Goal: Task Accomplishment & Management: Use online tool/utility

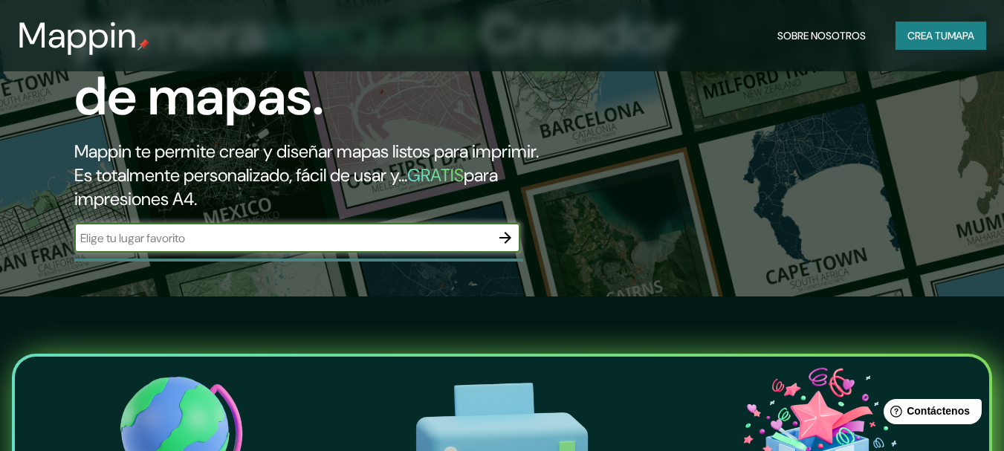
scroll to position [149, 0]
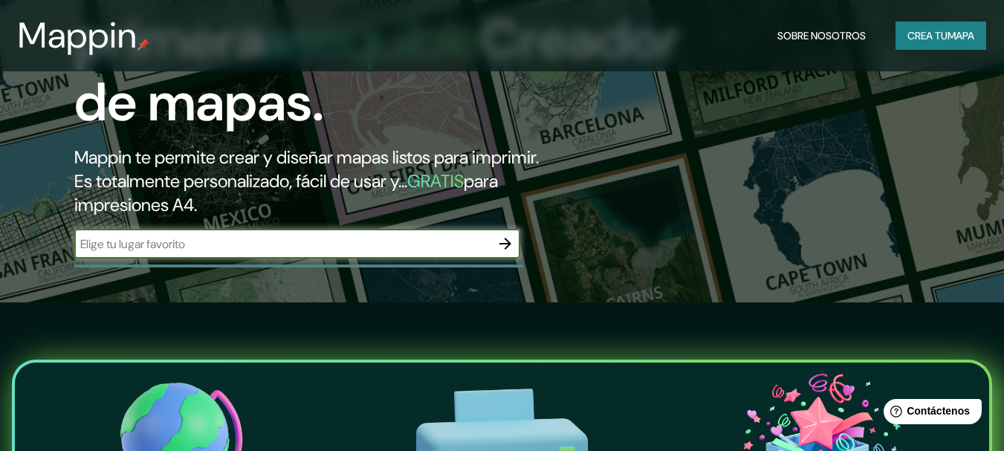
click at [513, 245] on icon "button" at bounding box center [506, 244] width 18 height 18
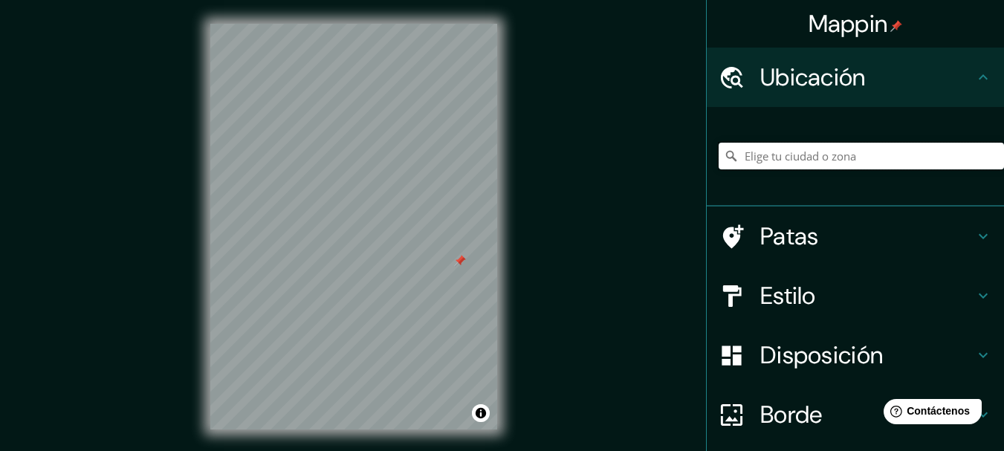
click at [772, 155] on input "Elige tu ciudad o zona" at bounding box center [861, 156] width 285 height 27
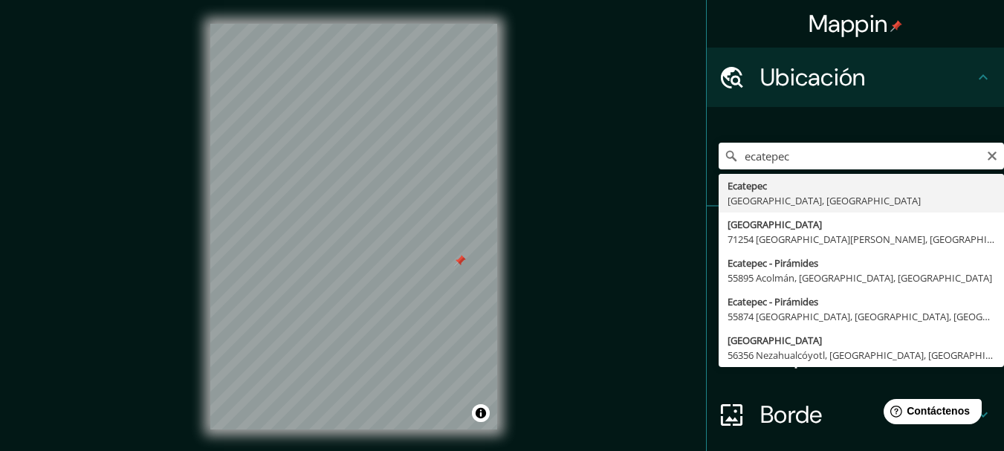
type input "Ecatepec, [GEOGRAPHIC_DATA], [GEOGRAPHIC_DATA]"
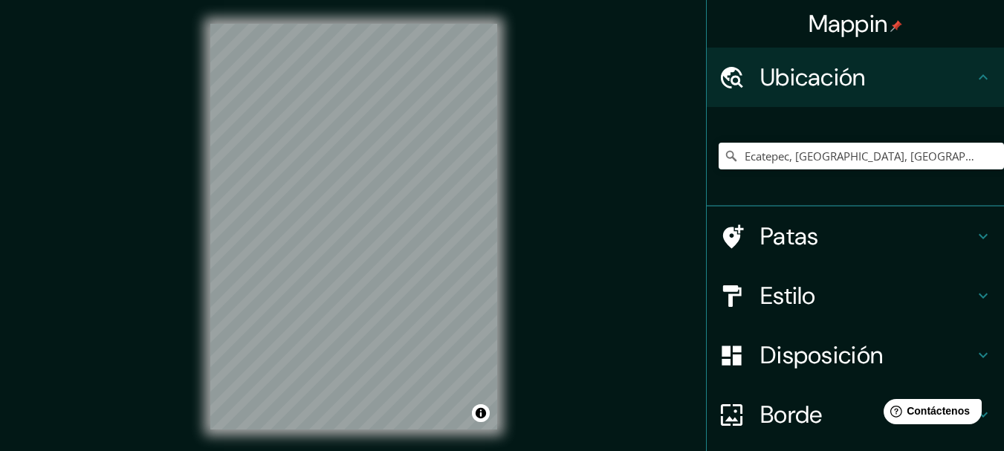
click at [811, 289] on h4 "Estilo" at bounding box center [868, 296] width 214 height 30
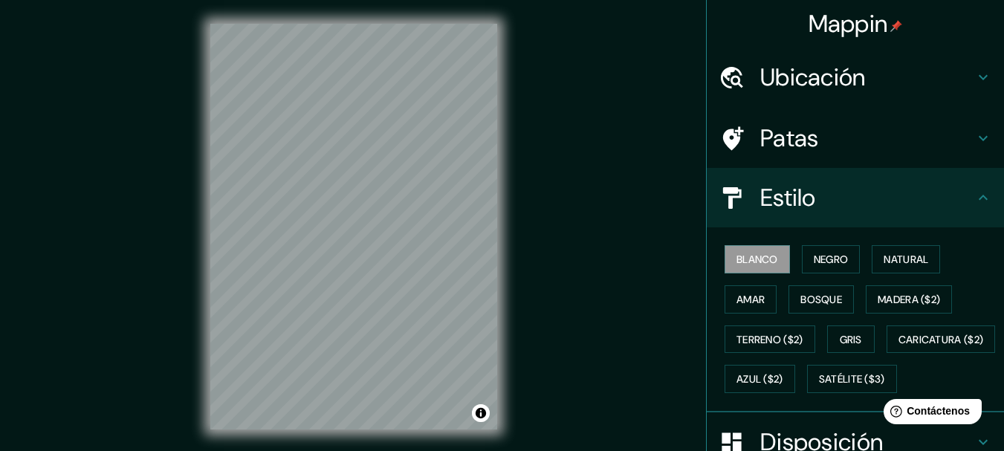
scroll to position [74, 0]
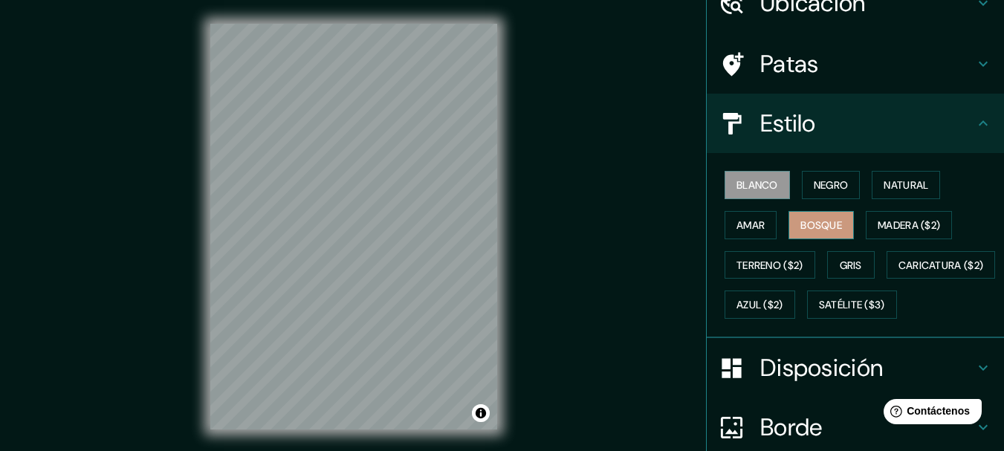
click at [819, 227] on font "Bosque" at bounding box center [822, 225] width 42 height 13
click at [753, 228] on font "Amar" at bounding box center [751, 225] width 28 height 13
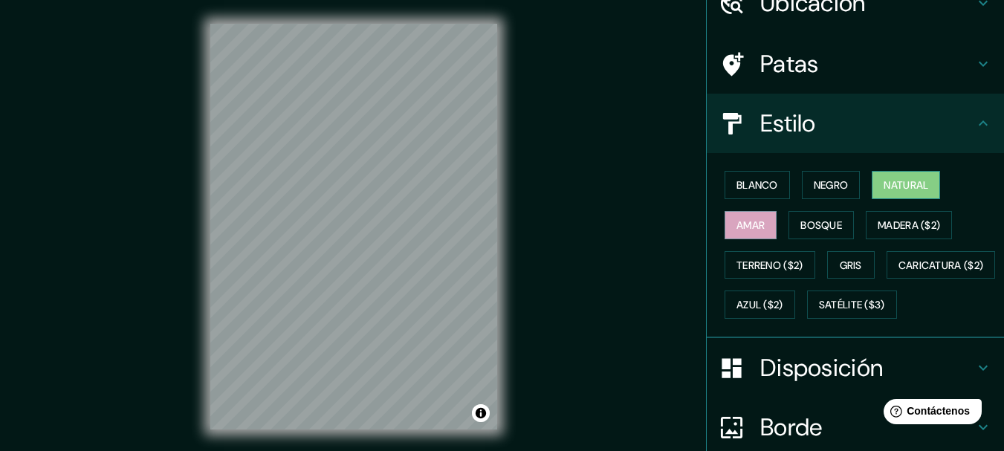
click at [884, 187] on font "Natural" at bounding box center [906, 184] width 45 height 13
click at [845, 177] on button "Negro" at bounding box center [831, 185] width 59 height 28
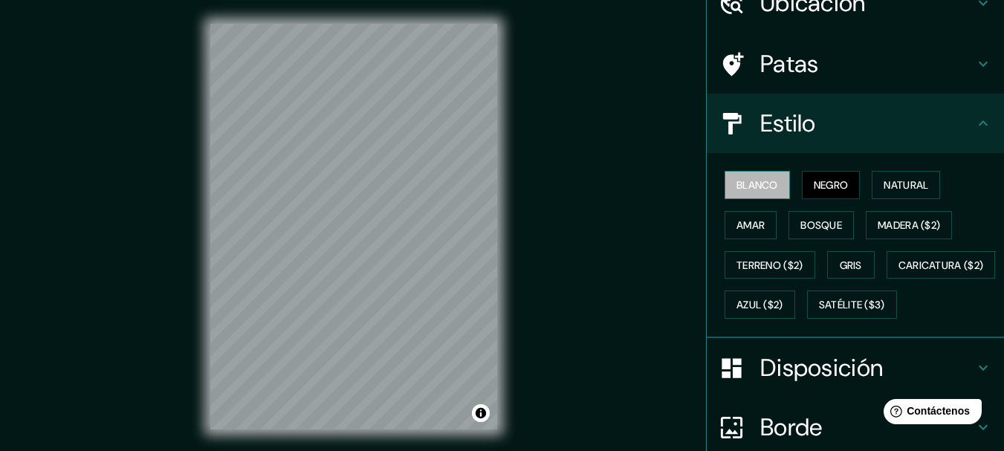
click at [752, 190] on font "Blanco" at bounding box center [758, 184] width 42 height 13
click at [739, 217] on font "Amar" at bounding box center [751, 225] width 28 height 19
click at [814, 60] on h4 "Patas" at bounding box center [868, 64] width 214 height 30
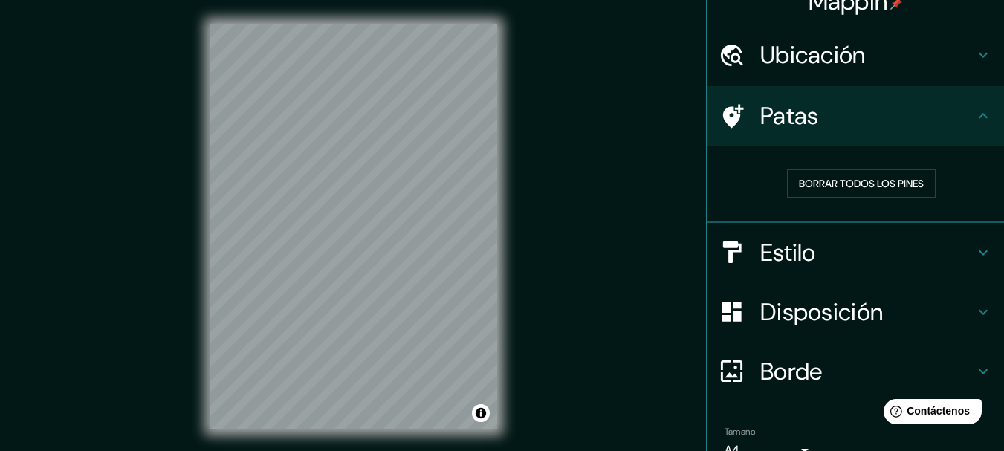
scroll to position [0, 0]
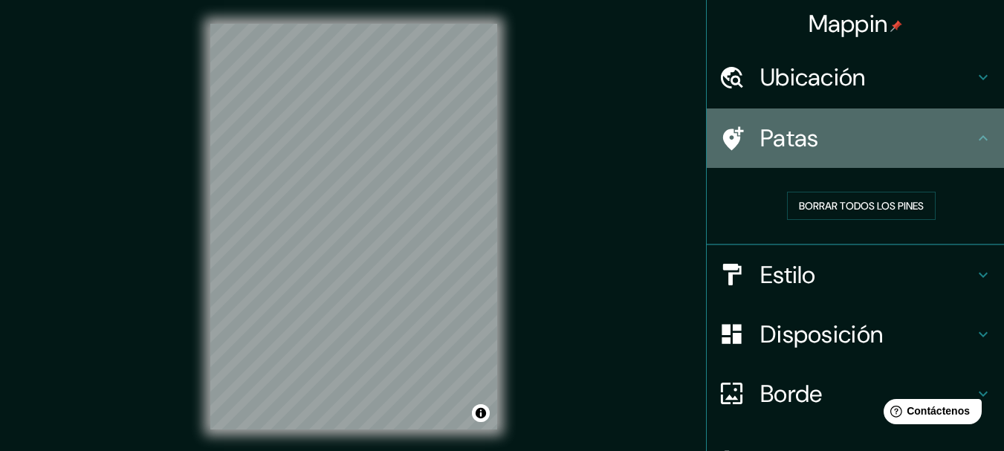
click at [950, 147] on h4 "Patas" at bounding box center [868, 138] width 214 height 30
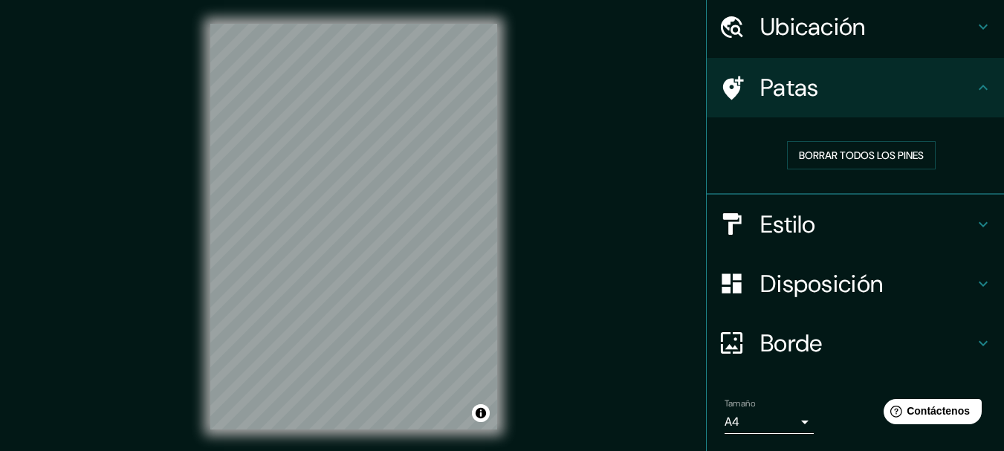
scroll to position [74, 0]
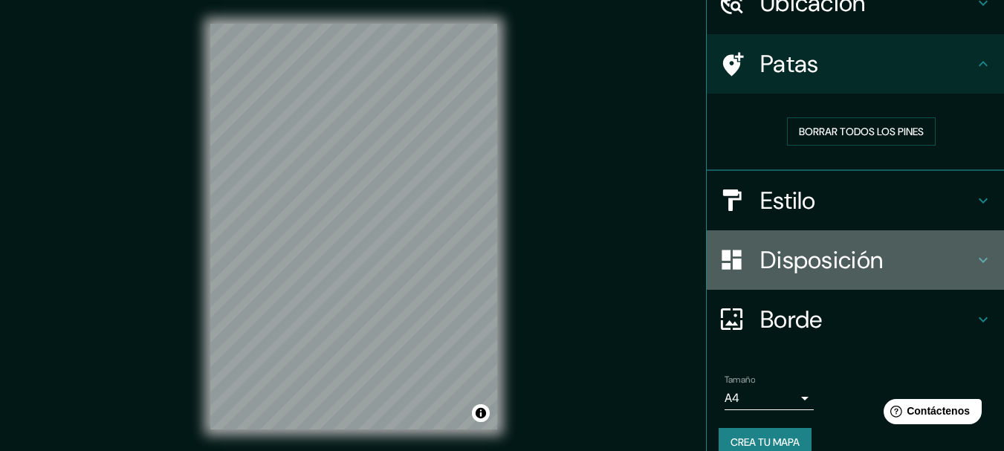
click at [870, 254] on font "Disposición" at bounding box center [822, 260] width 123 height 31
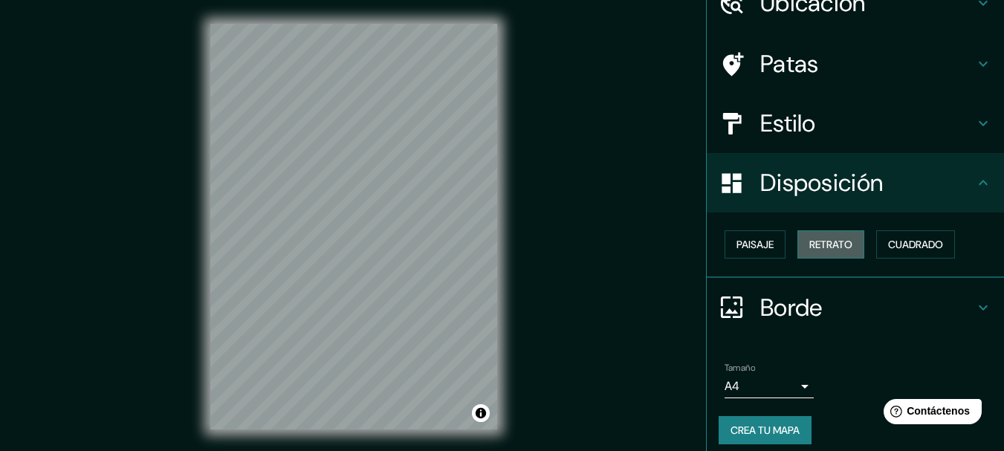
click at [822, 249] on font "Retrato" at bounding box center [831, 244] width 43 height 13
click at [751, 242] on font "Paisaje" at bounding box center [755, 244] width 37 height 13
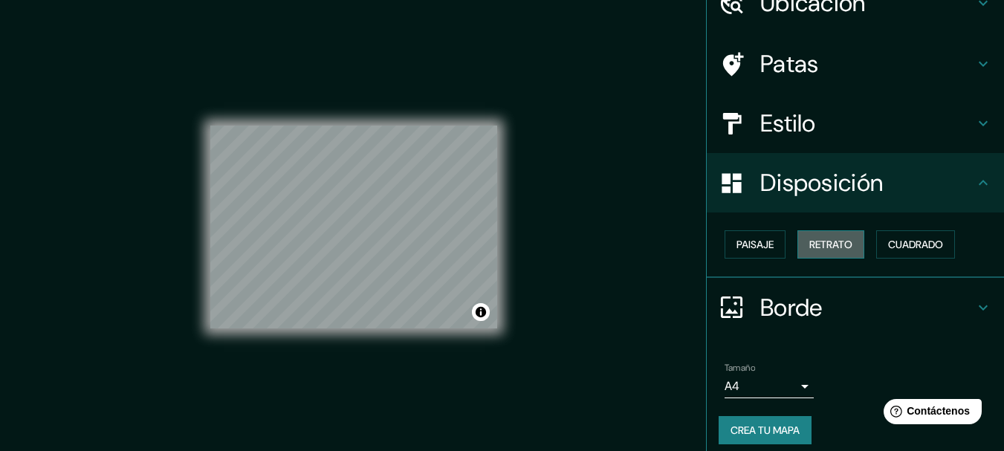
click at [810, 242] on font "Retrato" at bounding box center [831, 244] width 43 height 13
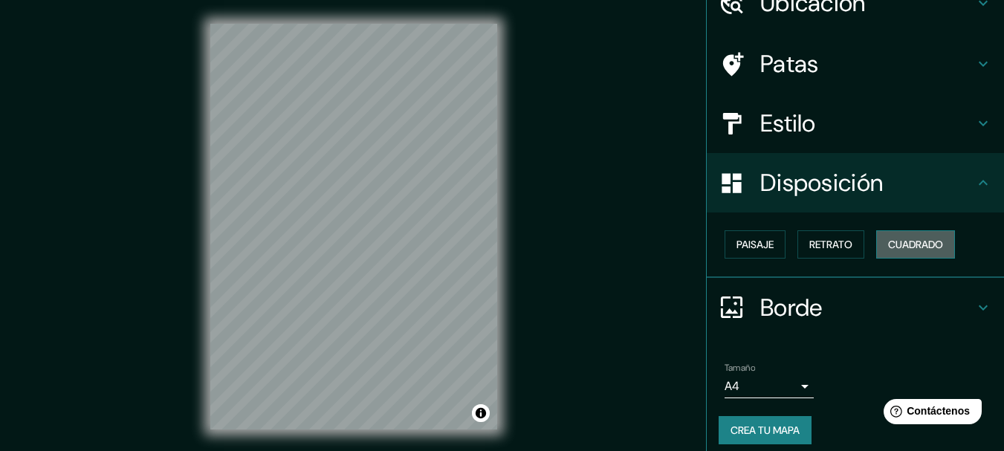
click at [906, 240] on font "Cuadrado" at bounding box center [915, 244] width 55 height 13
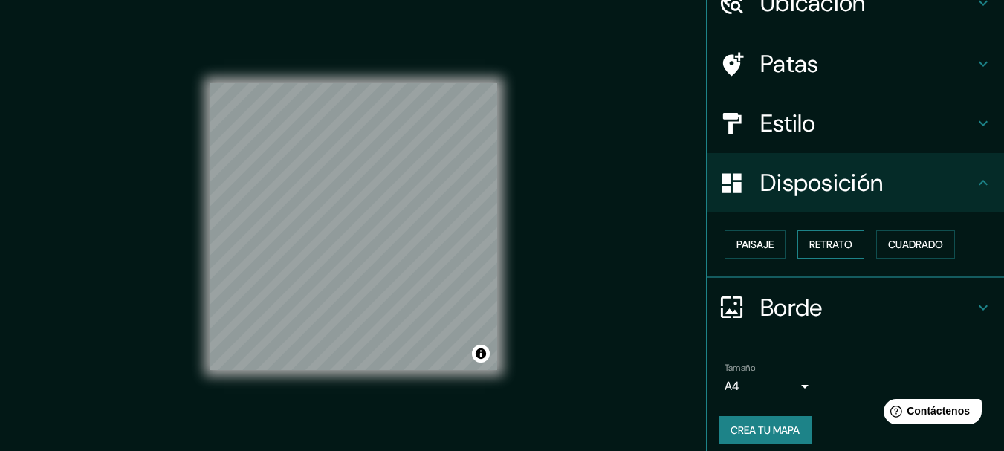
click at [816, 251] on font "Retrato" at bounding box center [831, 244] width 43 height 13
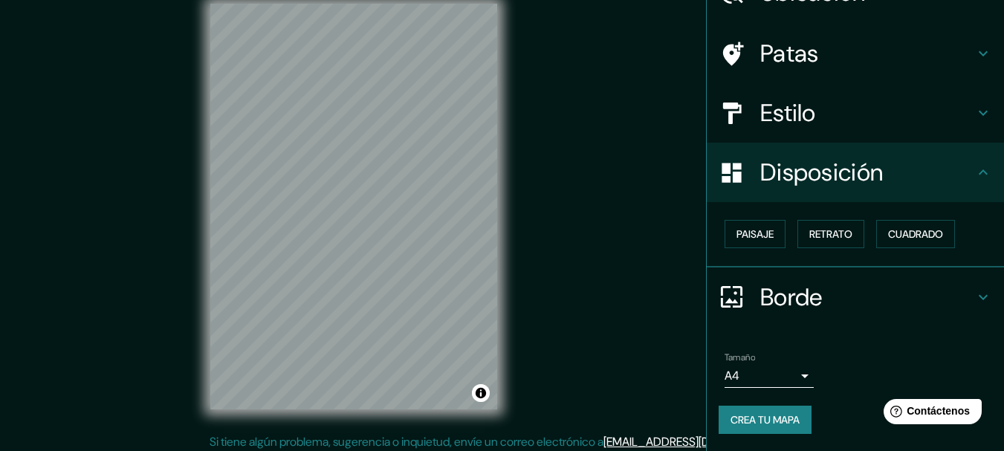
scroll to position [26, 0]
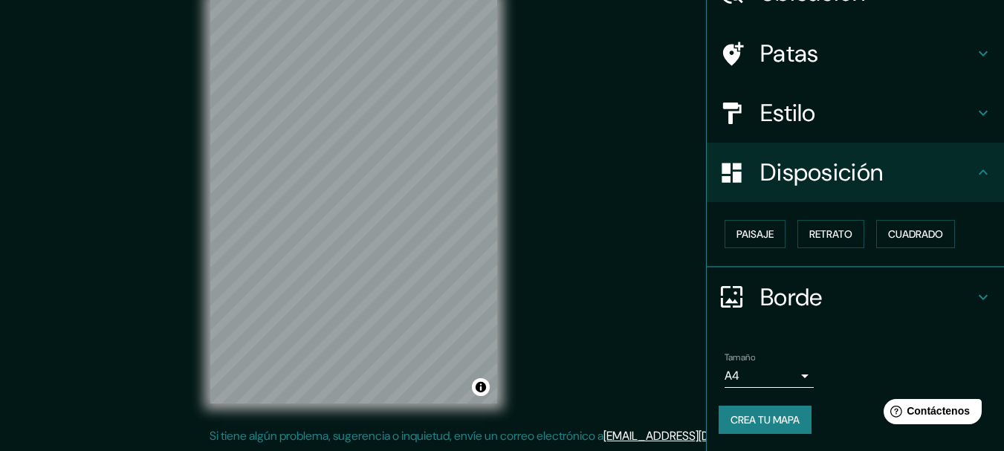
click at [864, 290] on h4 "Borde" at bounding box center [868, 298] width 214 height 30
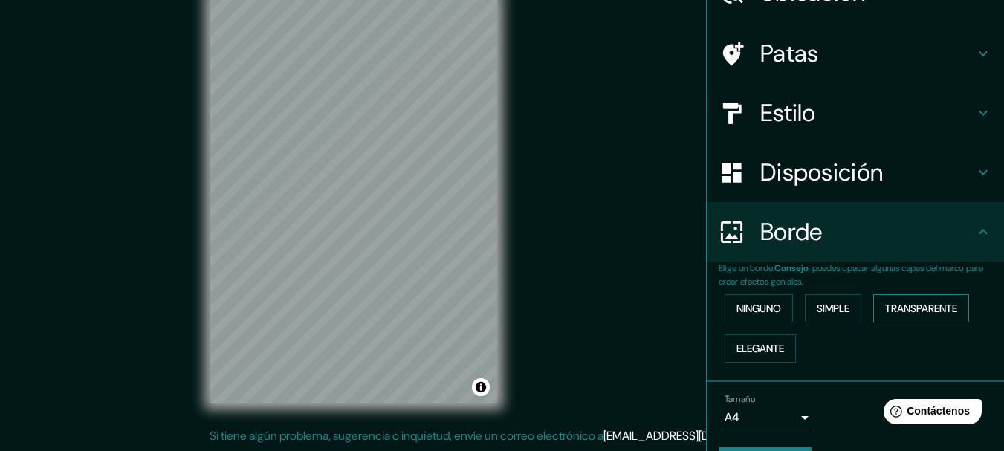
click at [924, 304] on font "Transparente" at bounding box center [921, 308] width 72 height 13
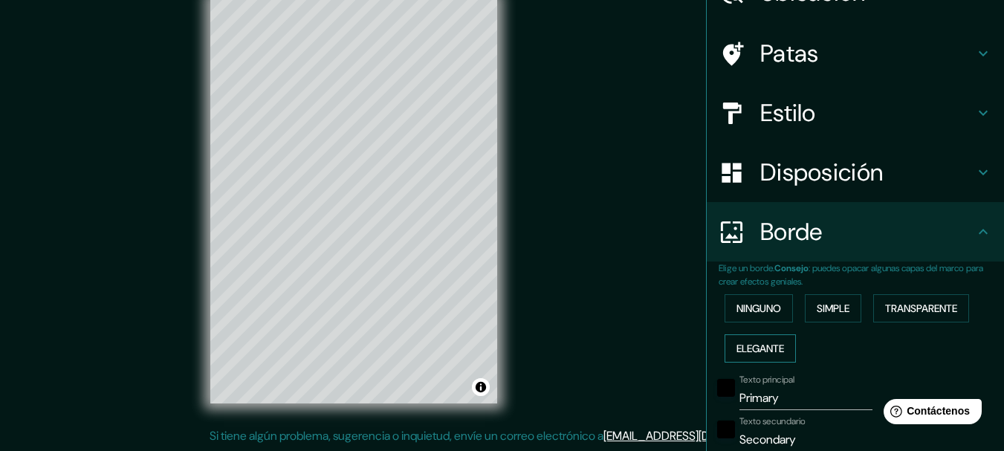
click at [767, 347] on font "Elegante" at bounding box center [761, 348] width 48 height 13
click at [759, 310] on font "Ninguno" at bounding box center [759, 308] width 45 height 13
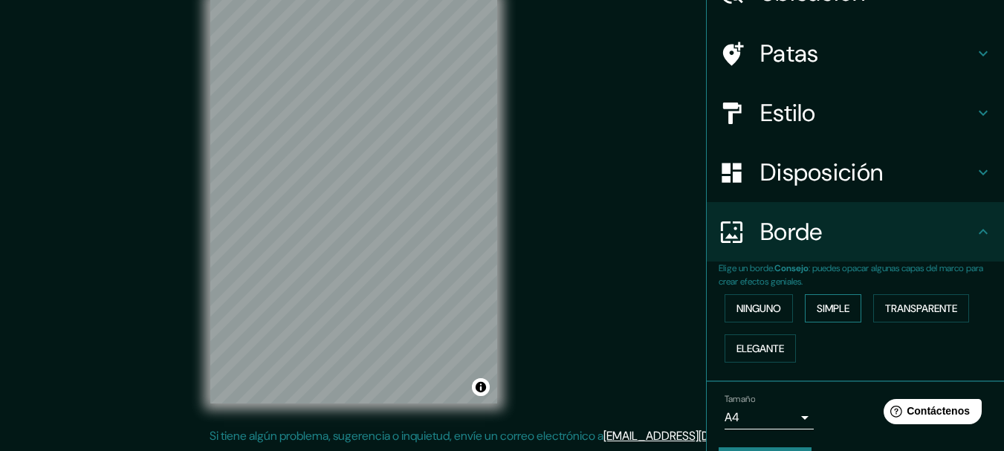
click at [836, 303] on font "Simple" at bounding box center [833, 308] width 33 height 13
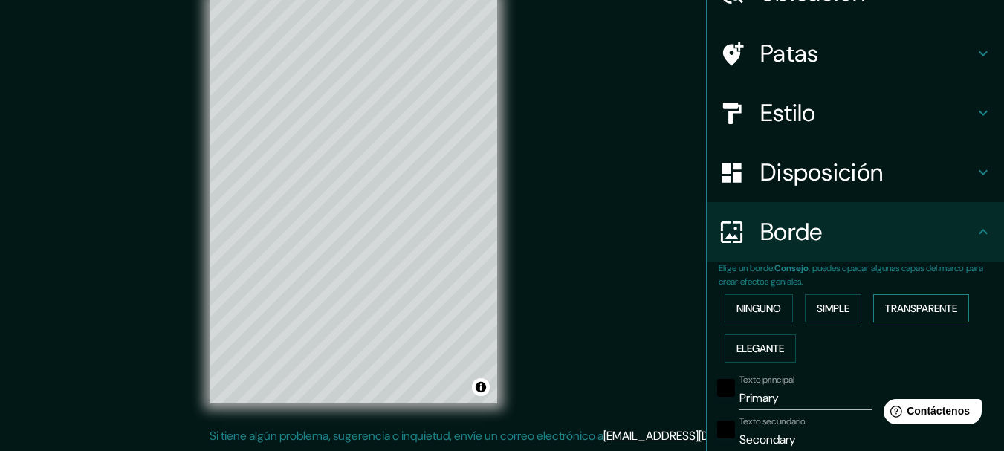
click at [917, 306] on font "Transparente" at bounding box center [921, 308] width 72 height 13
click at [758, 305] on font "Ninguno" at bounding box center [759, 308] width 45 height 13
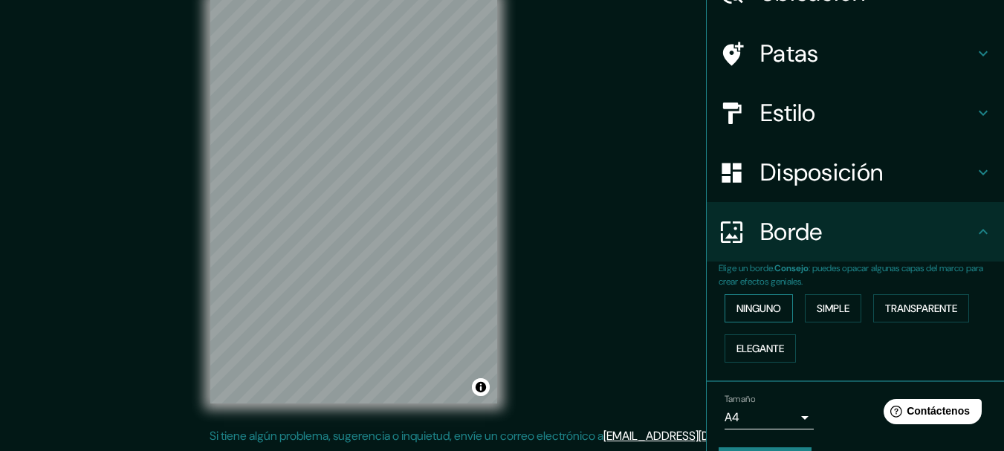
scroll to position [126, 0]
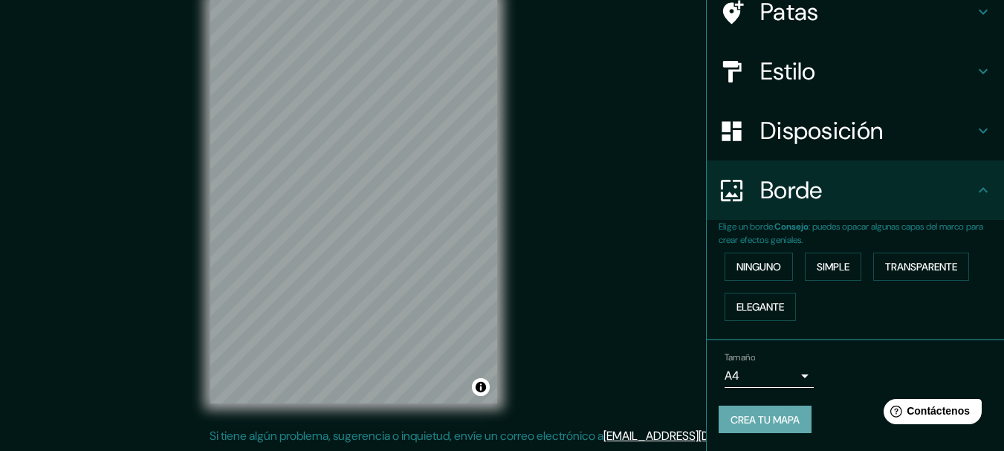
click at [740, 423] on font "Crea tu mapa" at bounding box center [765, 419] width 69 height 13
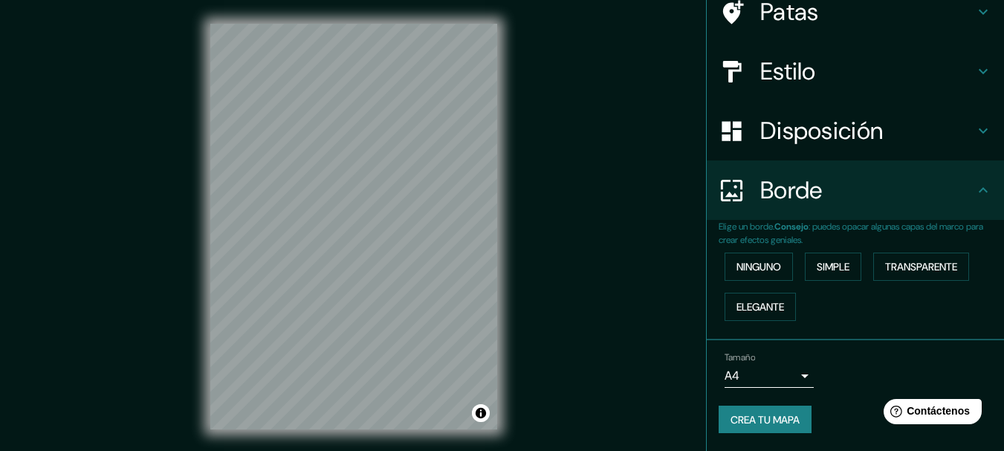
click at [775, 425] on font "Crea tu mapa" at bounding box center [765, 419] width 69 height 13
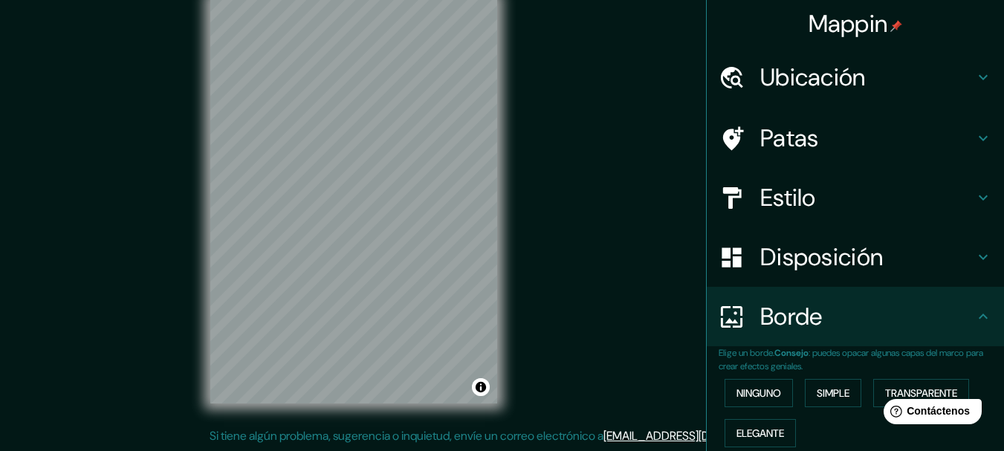
click at [851, 75] on font "Ubicación" at bounding box center [814, 77] width 106 height 31
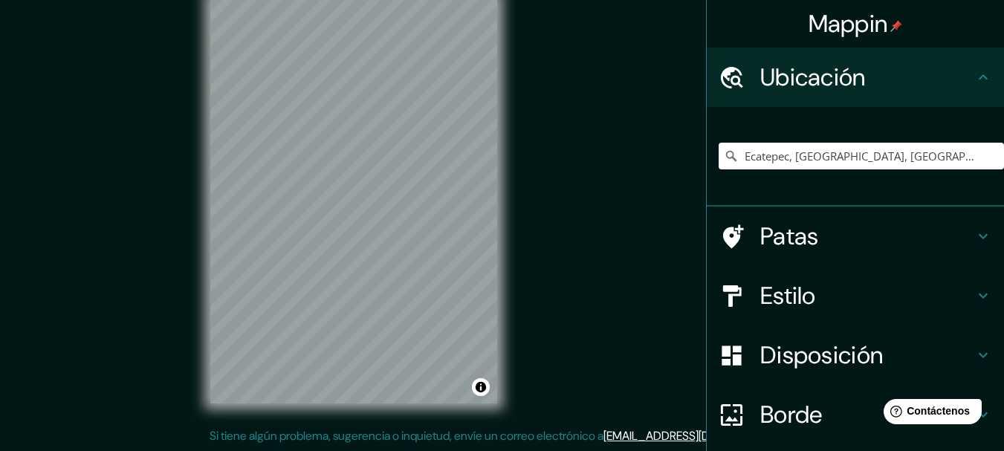
click at [859, 229] on h4 "Patas" at bounding box center [868, 237] width 214 height 30
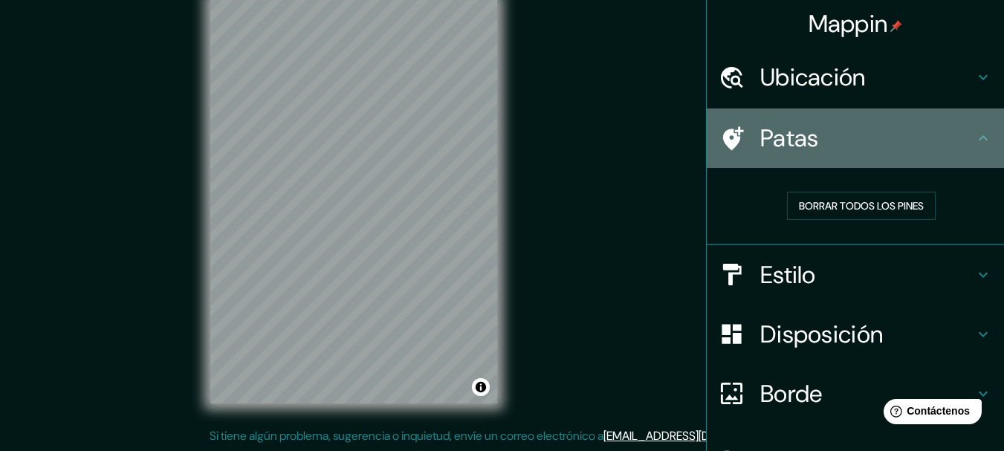
click at [717, 124] on div "Patas" at bounding box center [855, 138] width 297 height 59
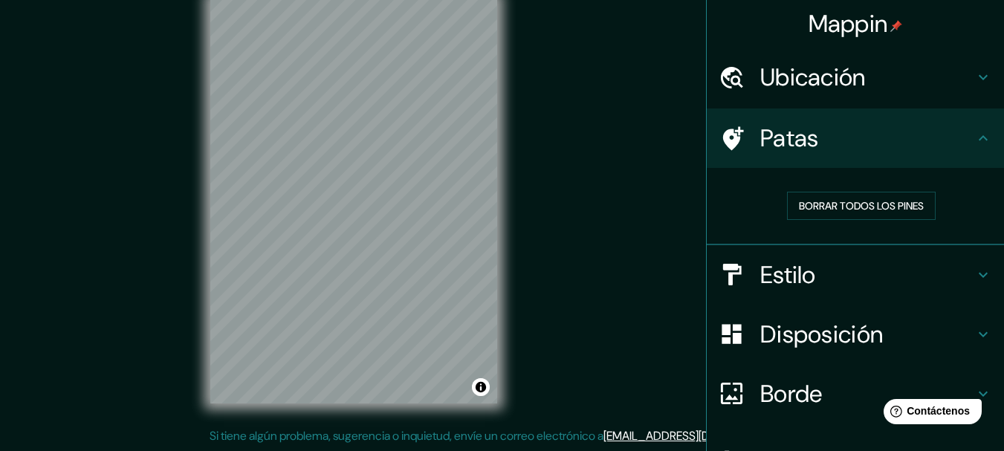
scroll to position [97, 0]
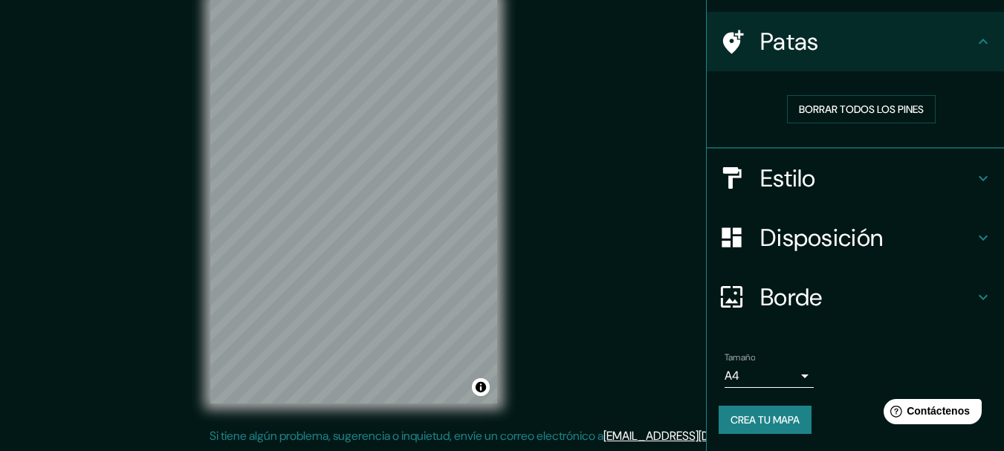
click at [771, 415] on font "Crea tu mapa" at bounding box center [765, 419] width 69 height 13
click at [780, 377] on body "Mappin Ubicación Ecatepec, [GEOGRAPHIC_DATA], [GEOGRAPHIC_DATA] Patas Borrar to…" at bounding box center [502, 199] width 1004 height 451
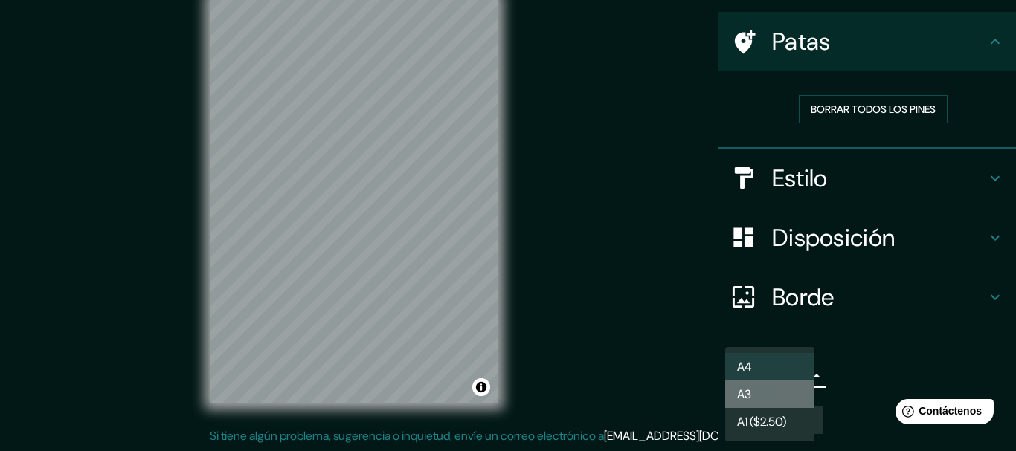
click at [798, 386] on li "A3" at bounding box center [769, 395] width 89 height 28
click at [775, 378] on body "Mappin Ubicación Ecatepec, [GEOGRAPHIC_DATA], [GEOGRAPHIC_DATA] Patas Borrar to…" at bounding box center [508, 199] width 1016 height 451
click at [767, 355] on li "A4" at bounding box center [769, 367] width 89 height 28
type input "single"
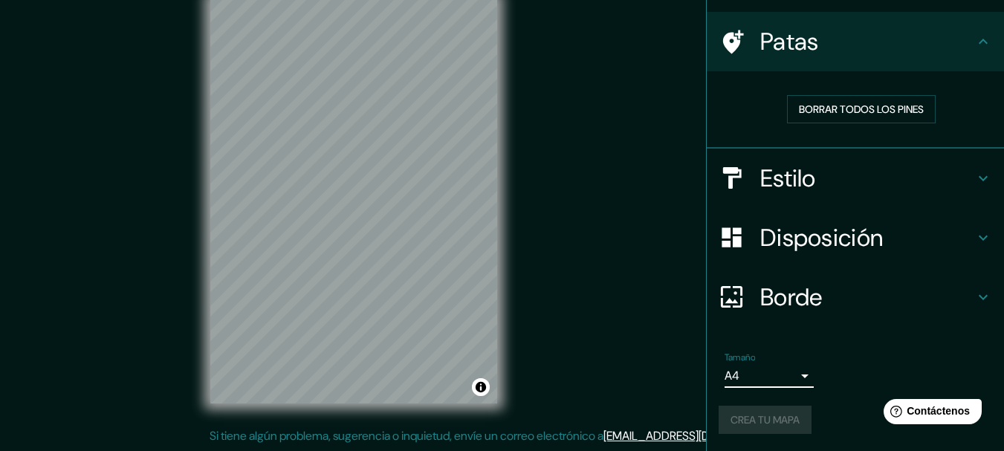
click at [782, 169] on font "Estilo" at bounding box center [789, 178] width 56 height 31
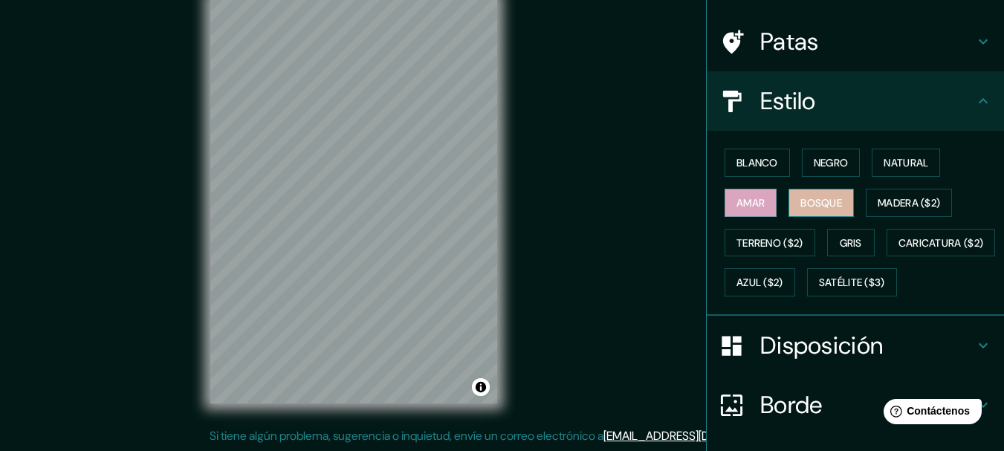
click at [826, 197] on font "Bosque" at bounding box center [822, 202] width 42 height 13
click at [758, 201] on button "Amar" at bounding box center [751, 203] width 52 height 28
